Goal: Information Seeking & Learning: Check status

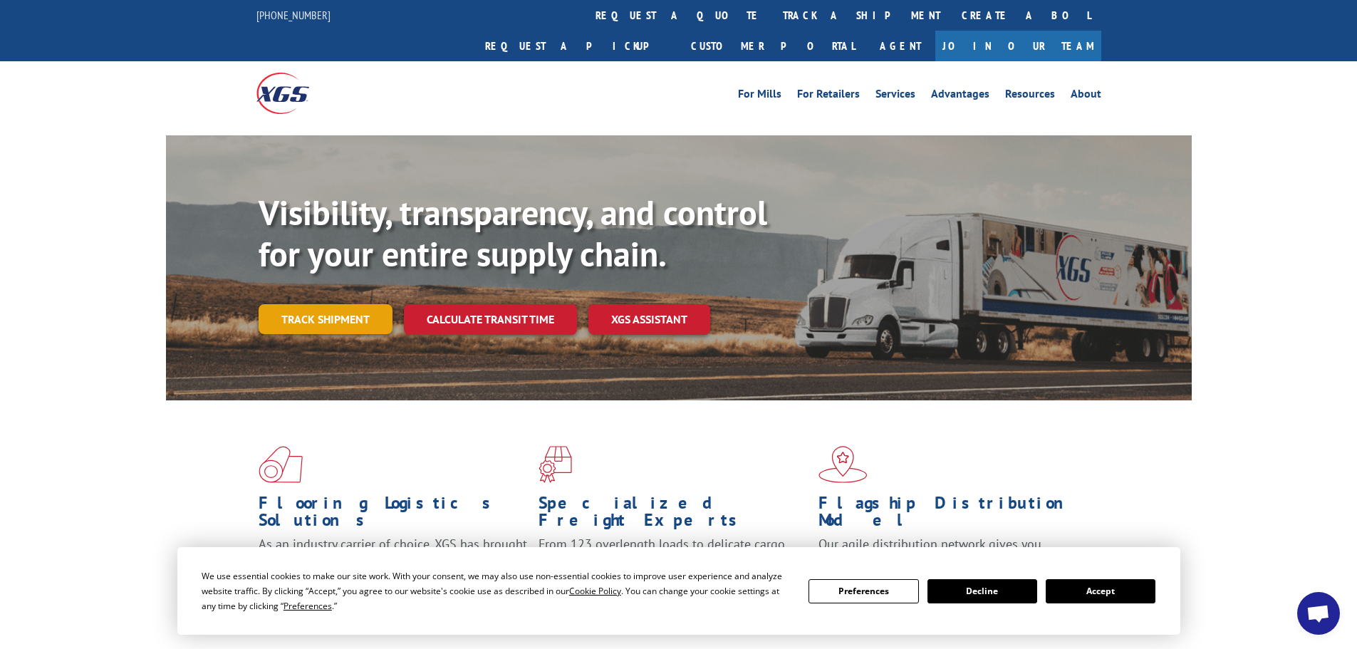
click at [308, 304] on link "Track shipment" at bounding box center [326, 319] width 134 height 30
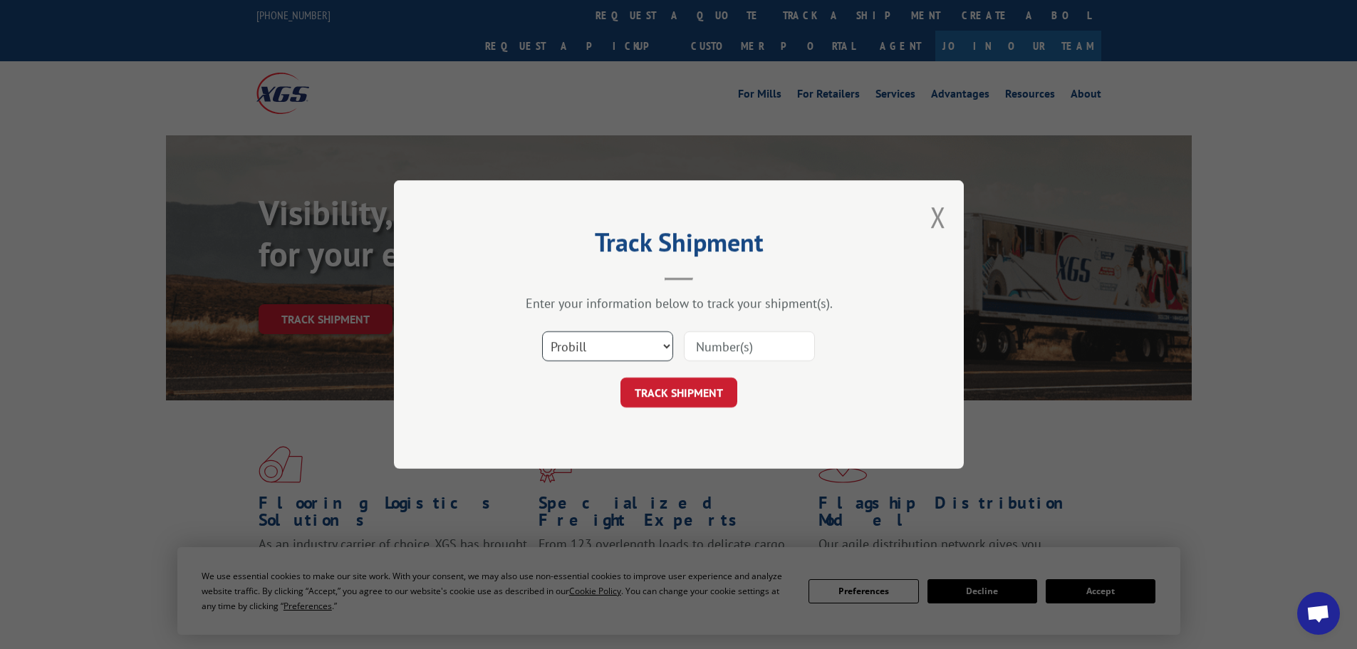
click at [556, 346] on select "Select category... Probill BOL PO" at bounding box center [607, 346] width 131 height 30
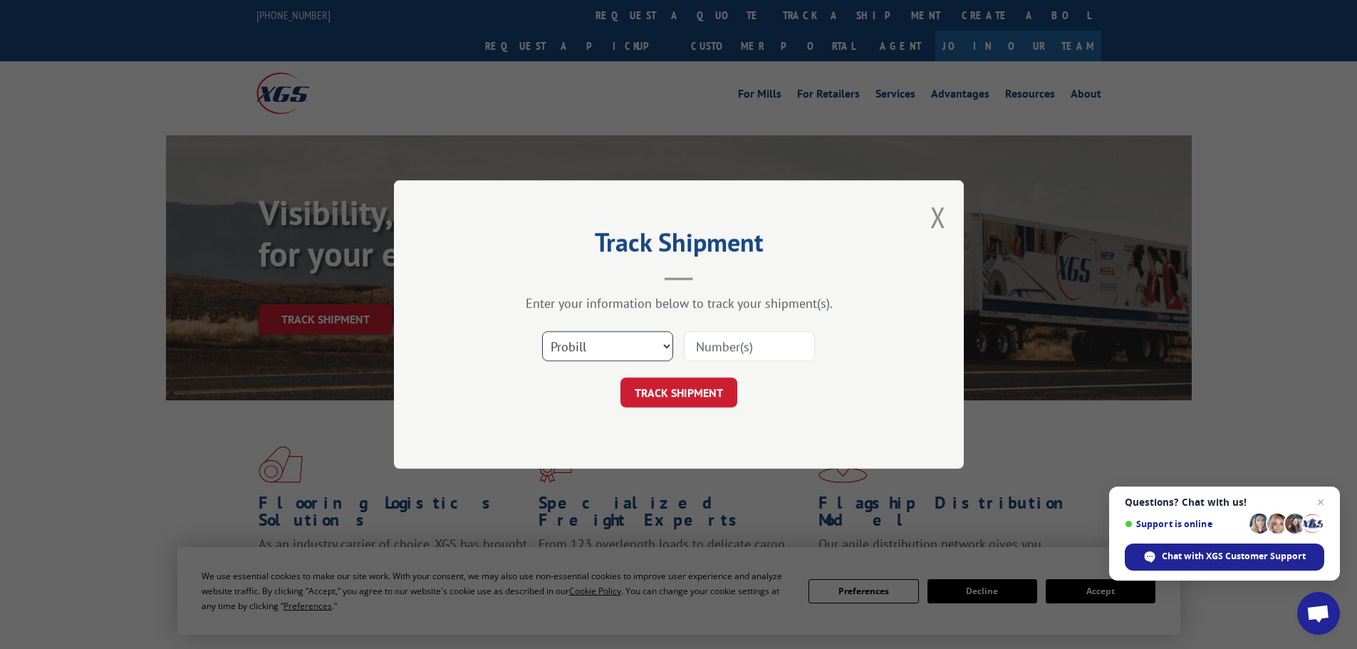
select select "bol"
click at [542, 331] on select "Select category... Probill BOL PO" at bounding box center [607, 346] width 131 height 30
click at [776, 349] on input at bounding box center [749, 346] width 131 height 30
paste input "23538118"
type input "23538118"
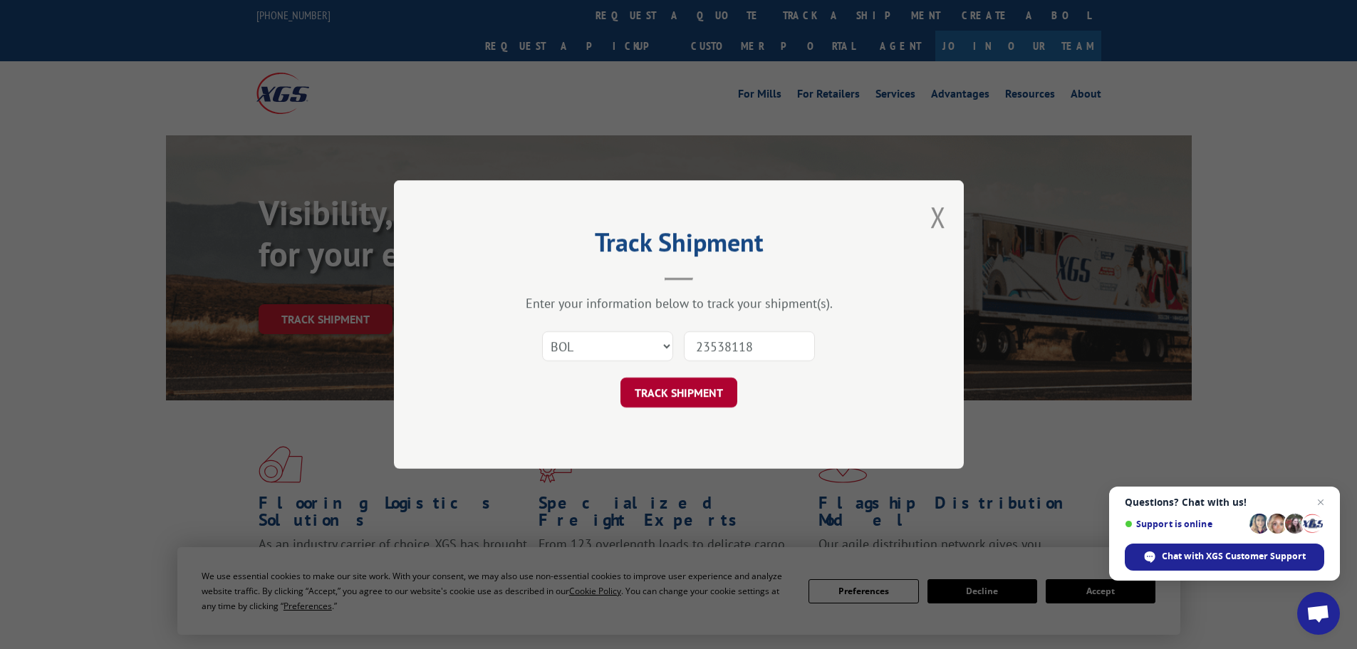
click at [674, 400] on button "TRACK SHIPMENT" at bounding box center [678, 392] width 117 height 30
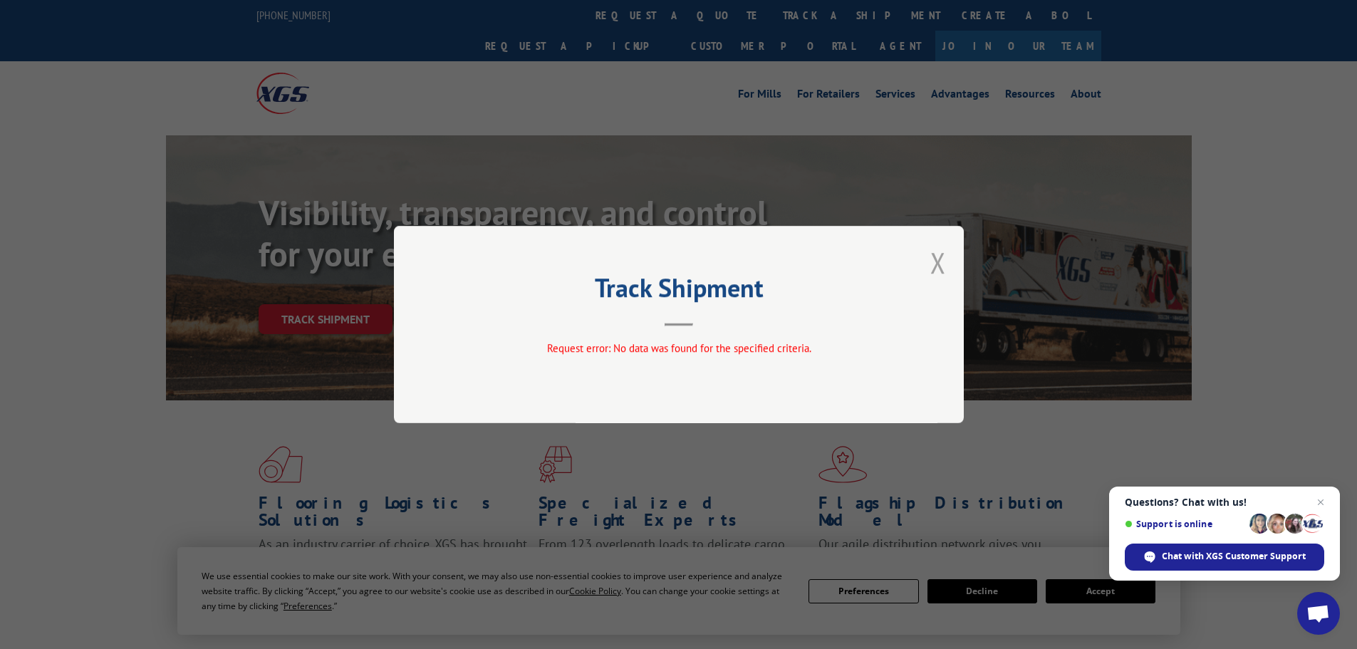
click at [934, 269] on button "Close modal" at bounding box center [938, 263] width 16 height 38
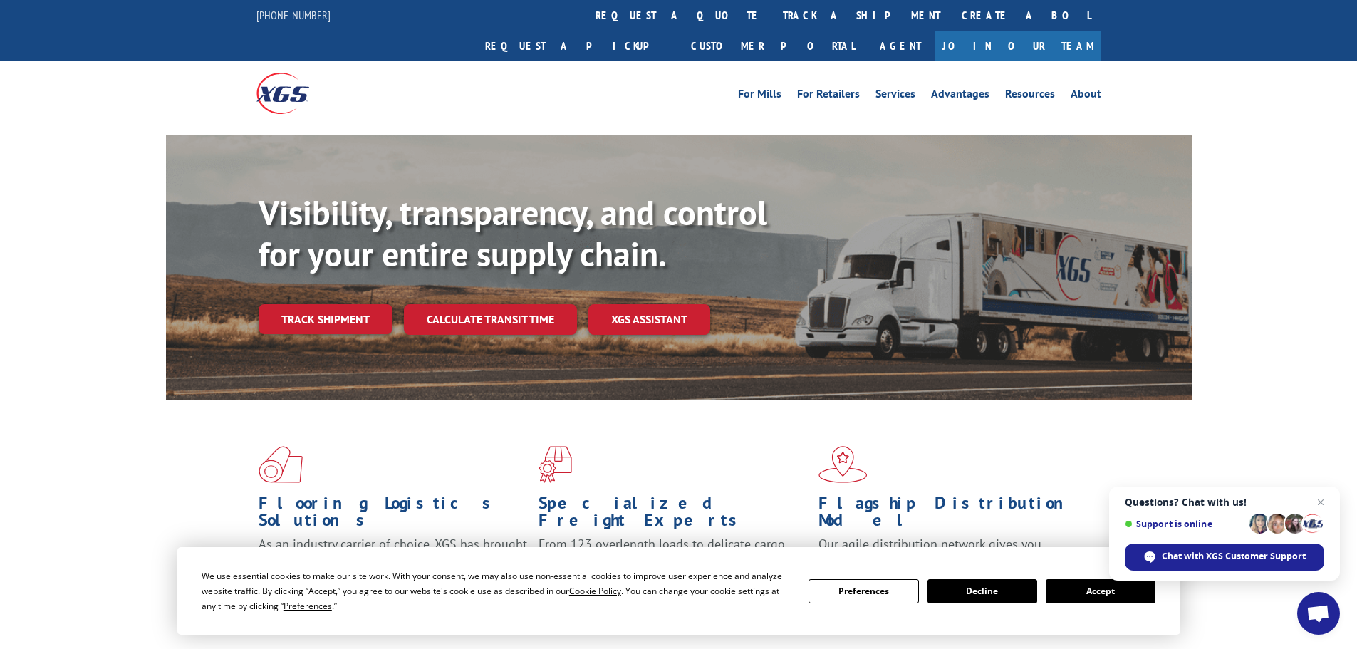
click at [290, 304] on link "Track shipment" at bounding box center [326, 319] width 134 height 30
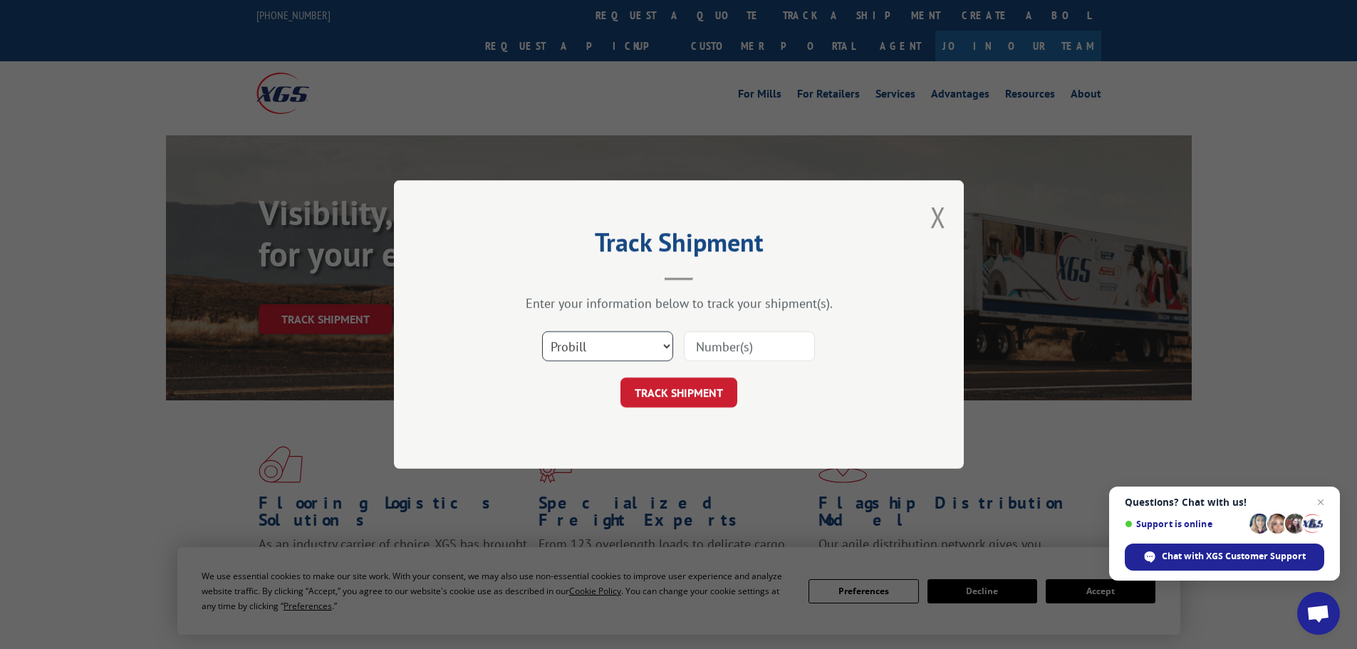
click at [632, 355] on select "Select category... Probill BOL PO" at bounding box center [607, 346] width 131 height 30
select select "po"
click at [542, 331] on select "Select category... Probill BOL PO" at bounding box center [607, 346] width 131 height 30
click at [743, 351] on input at bounding box center [749, 346] width 131 height 30
paste input "23538118"
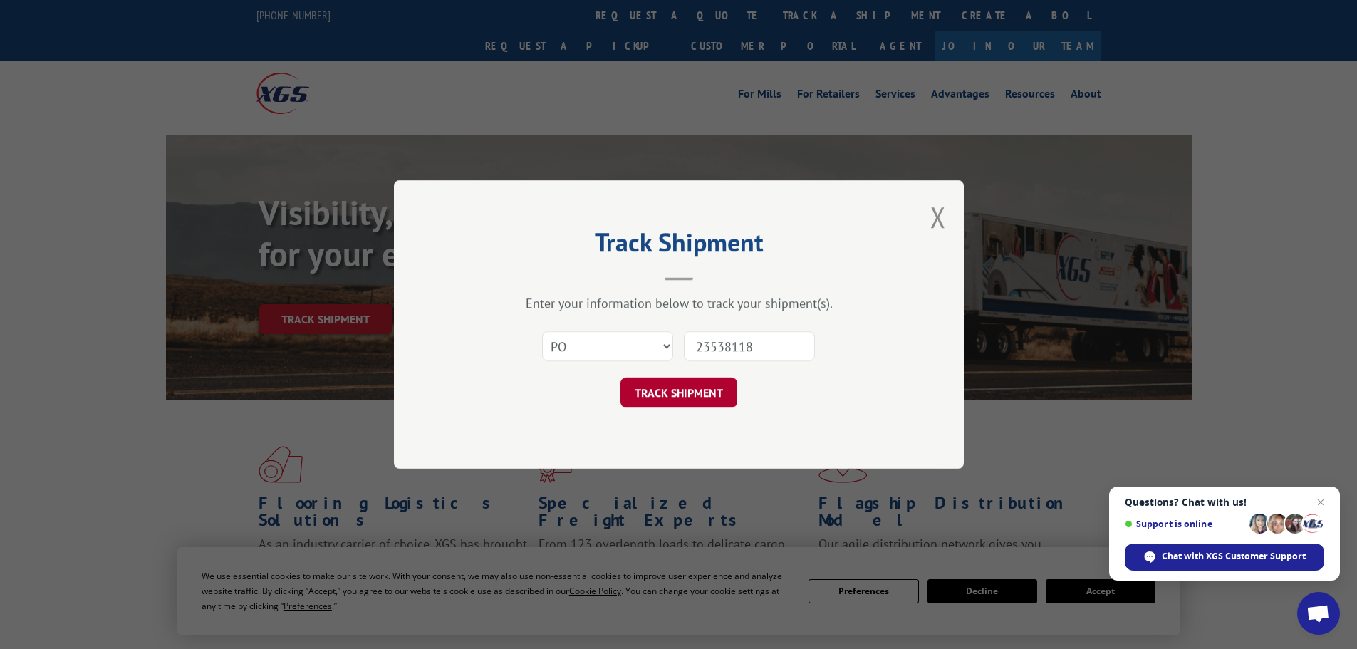
type input "23538118"
click at [685, 382] on button "TRACK SHIPMENT" at bounding box center [678, 392] width 117 height 30
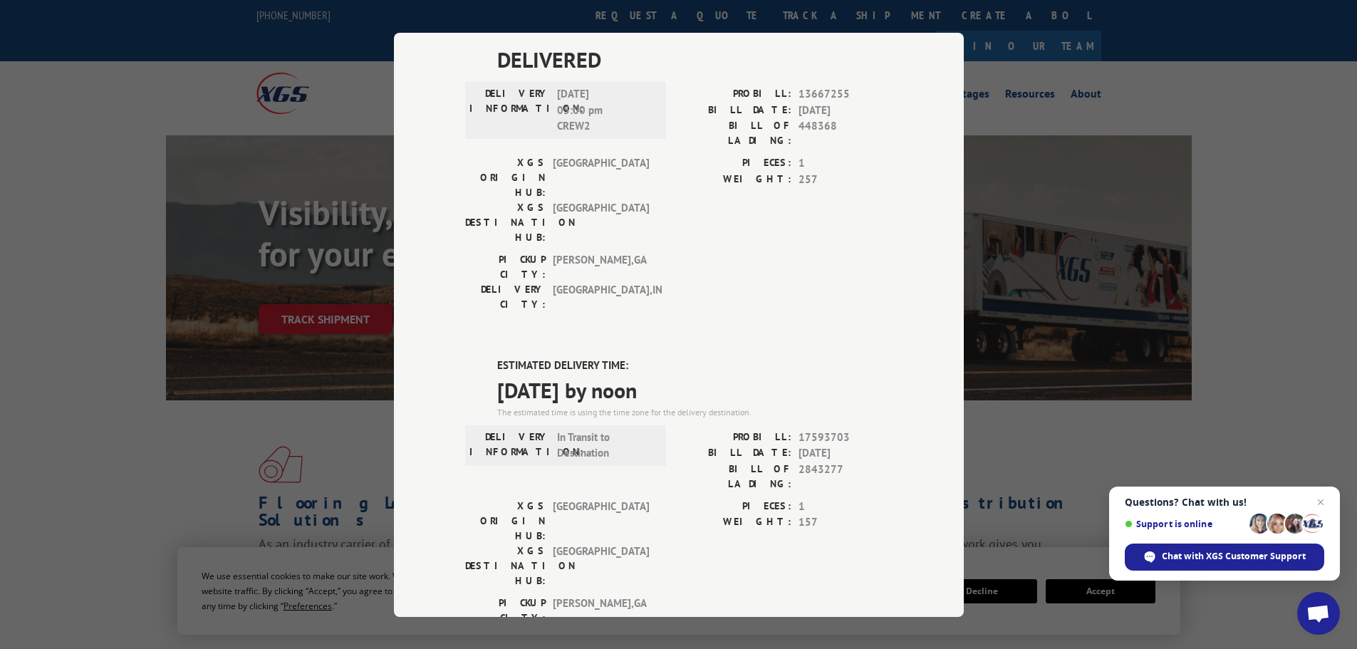
scroll to position [519, 0]
